Goal: Check status: Check status

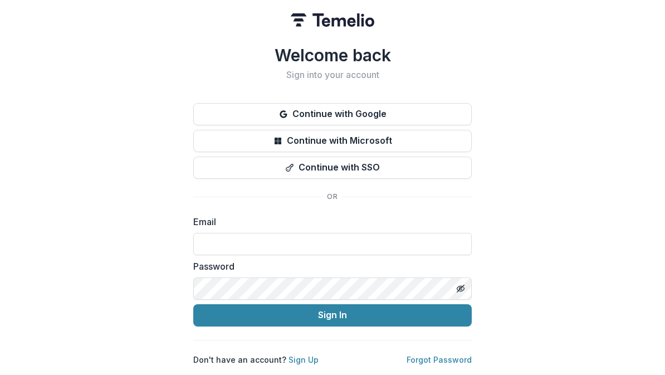
scroll to position [151, 0]
type input "**********"
click at [332, 310] on button "Sign In" at bounding box center [332, 315] width 278 height 22
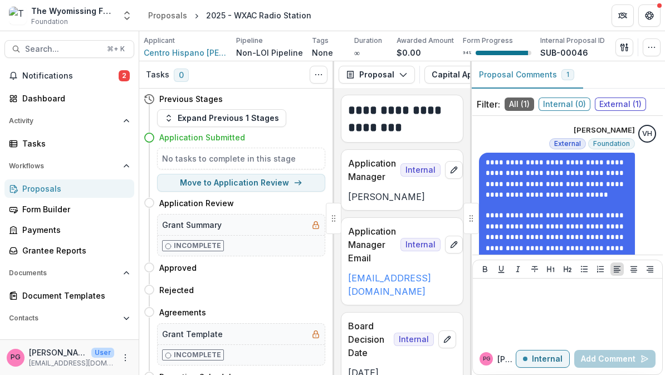
click at [656, 110] on div "Filter: All ( 1 ) Internal ( 0 ) External ( 1 )" at bounding box center [567, 104] width 190 height 23
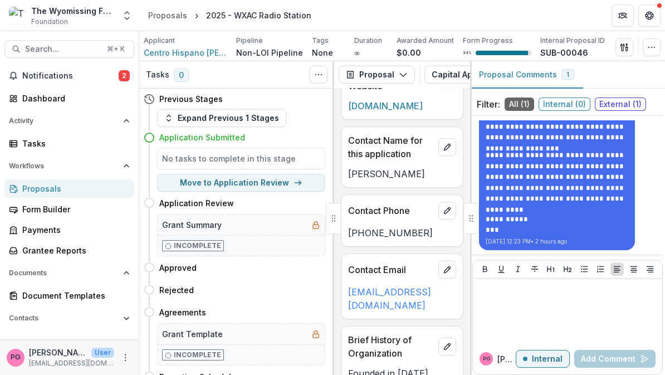
scroll to position [1494, 0]
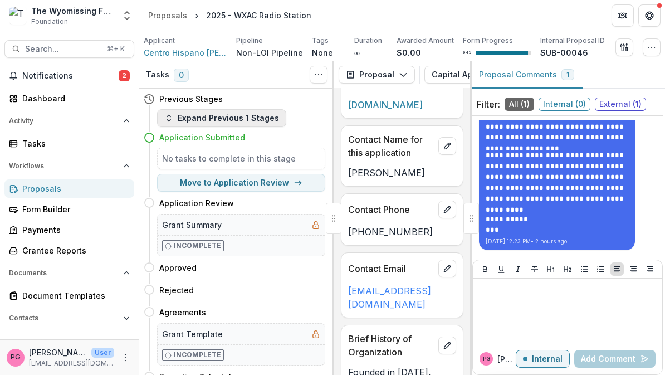
click at [246, 115] on button "Expand Previous 1 Stages" at bounding box center [221, 118] width 129 height 18
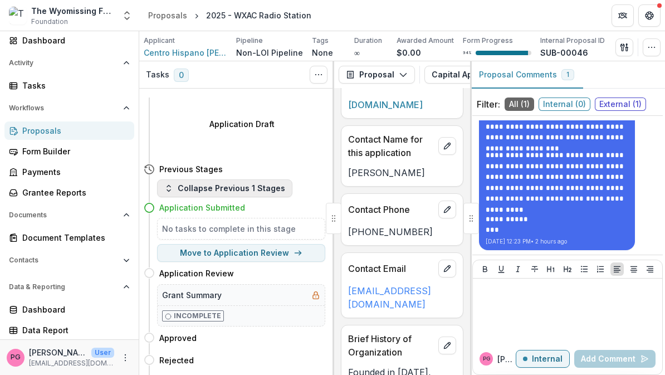
scroll to position [58, 0]
click at [53, 128] on div "Proposals" at bounding box center [73, 131] width 103 height 12
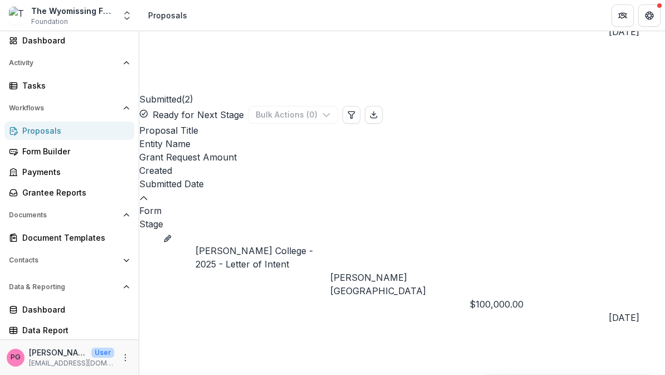
scroll to position [1009, 0]
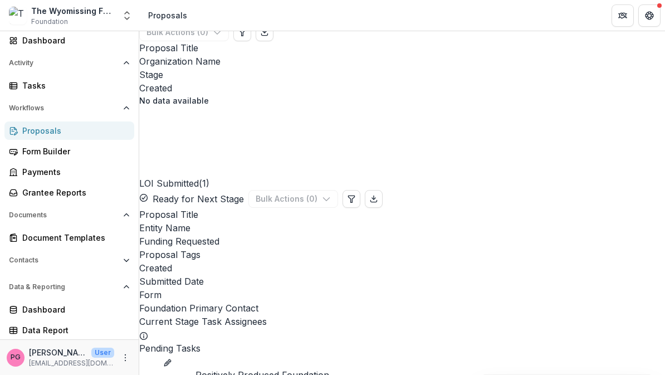
scroll to position [315, 0]
